Goal: Task Accomplishment & Management: Manage account settings

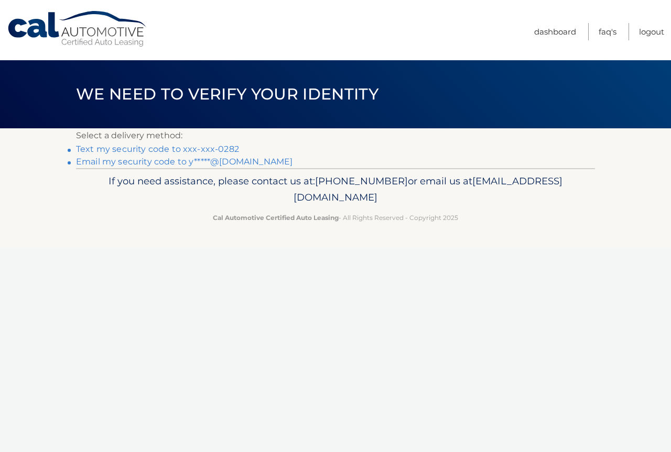
click at [190, 149] on link "Text my security code to xxx-xxx-0282" at bounding box center [157, 149] width 163 height 10
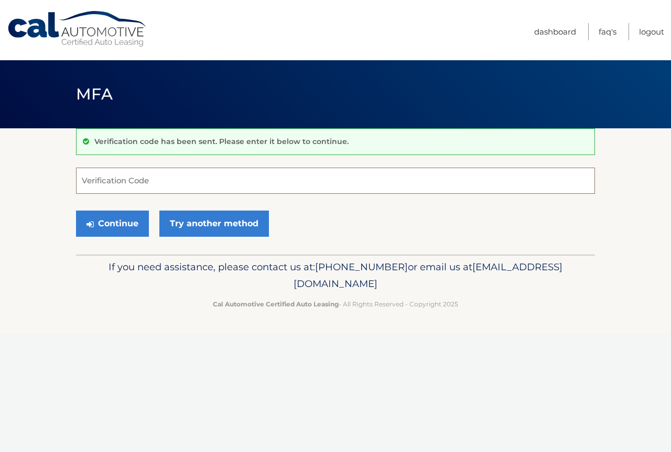
click at [177, 175] on input "Verification Code" at bounding box center [335, 181] width 519 height 26
type input "430992"
click at [109, 227] on button "Continue" at bounding box center [112, 224] width 73 height 26
